Goal: Information Seeking & Learning: Find specific page/section

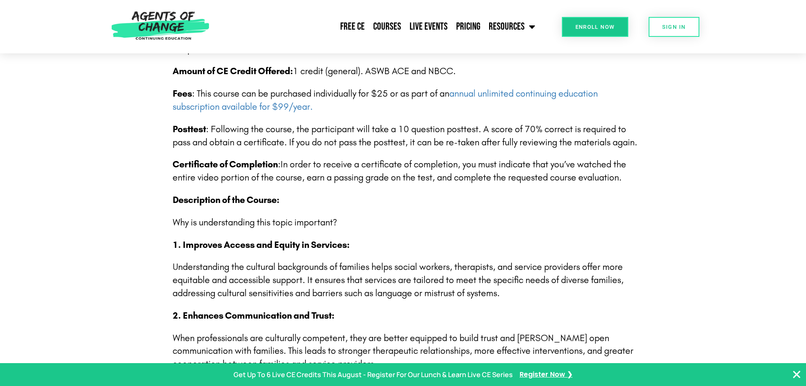
scroll to position [85, 0]
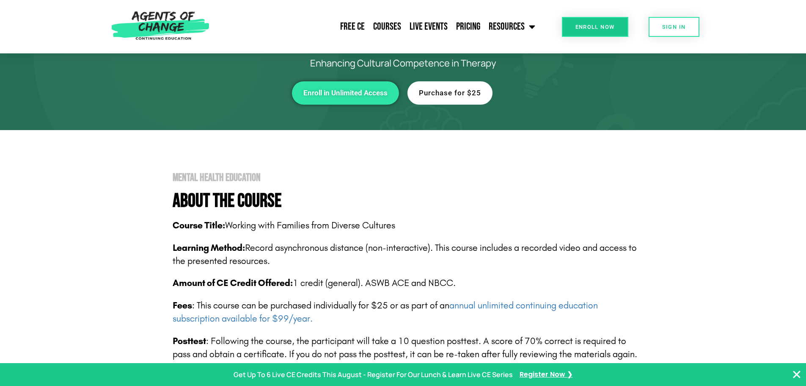
click at [175, 19] on img at bounding box center [160, 26] width 107 height 53
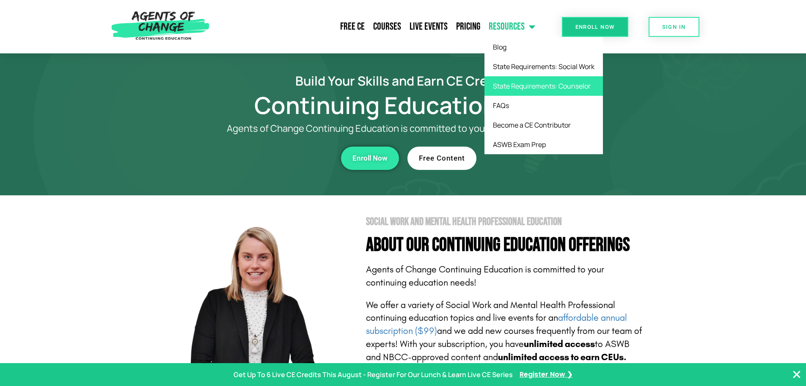
click at [538, 89] on link "State Requirements: Counselor" at bounding box center [544, 85] width 119 height 19
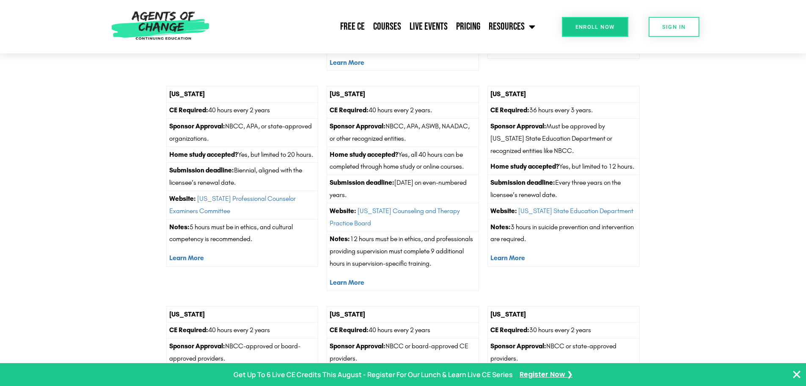
scroll to position [2201, 0]
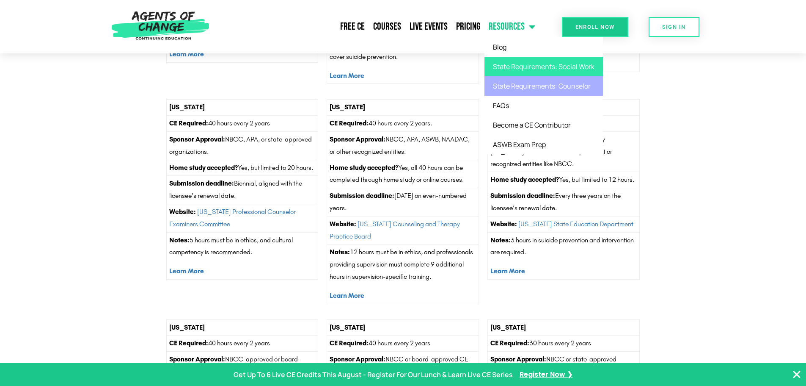
click at [527, 64] on link "State Requirements: Social Work" at bounding box center [544, 66] width 119 height 19
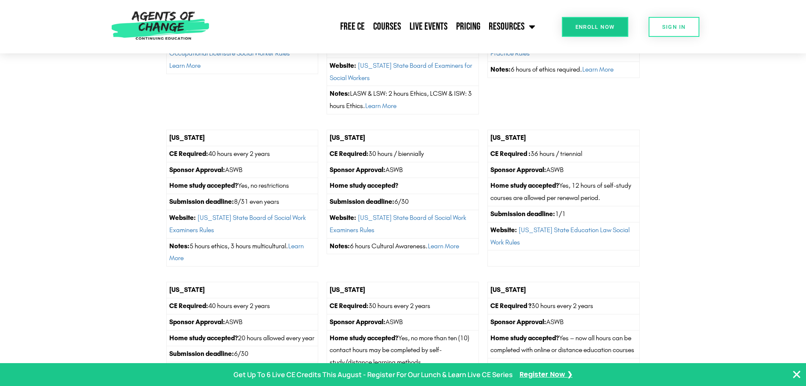
scroll to position [2117, 0]
